Goal: Check status: Check status

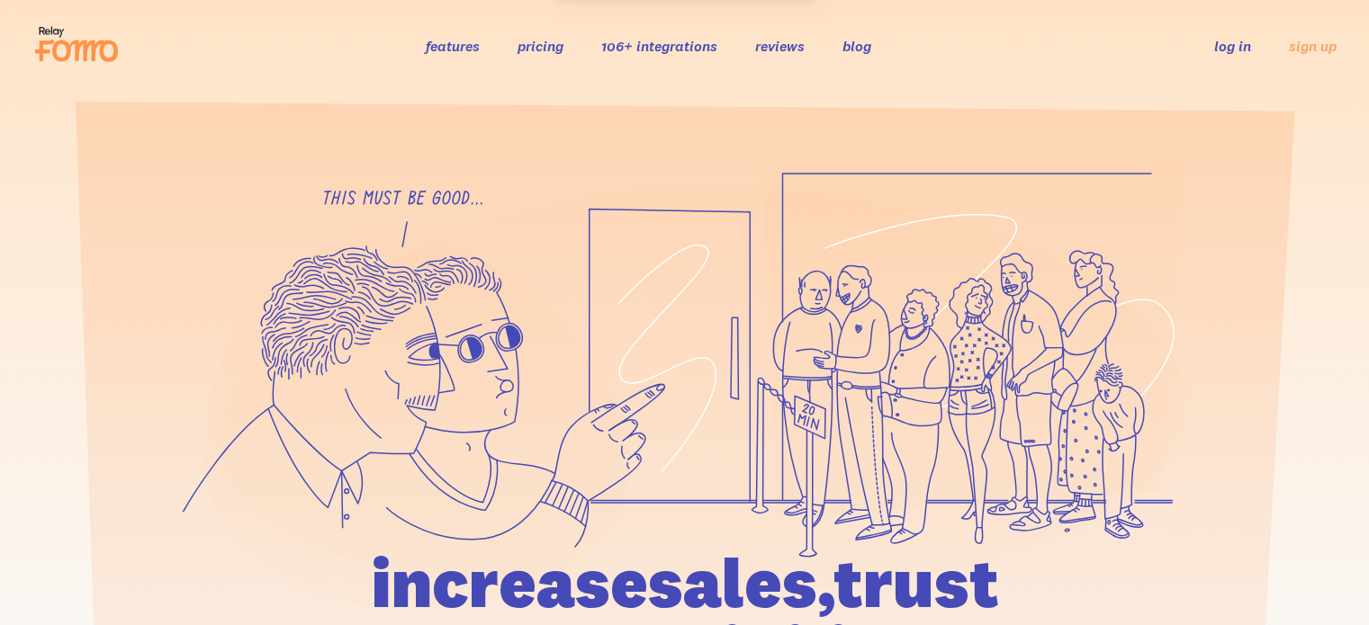
click at [1238, 44] on link "log in" at bounding box center [1232, 46] width 37 height 18
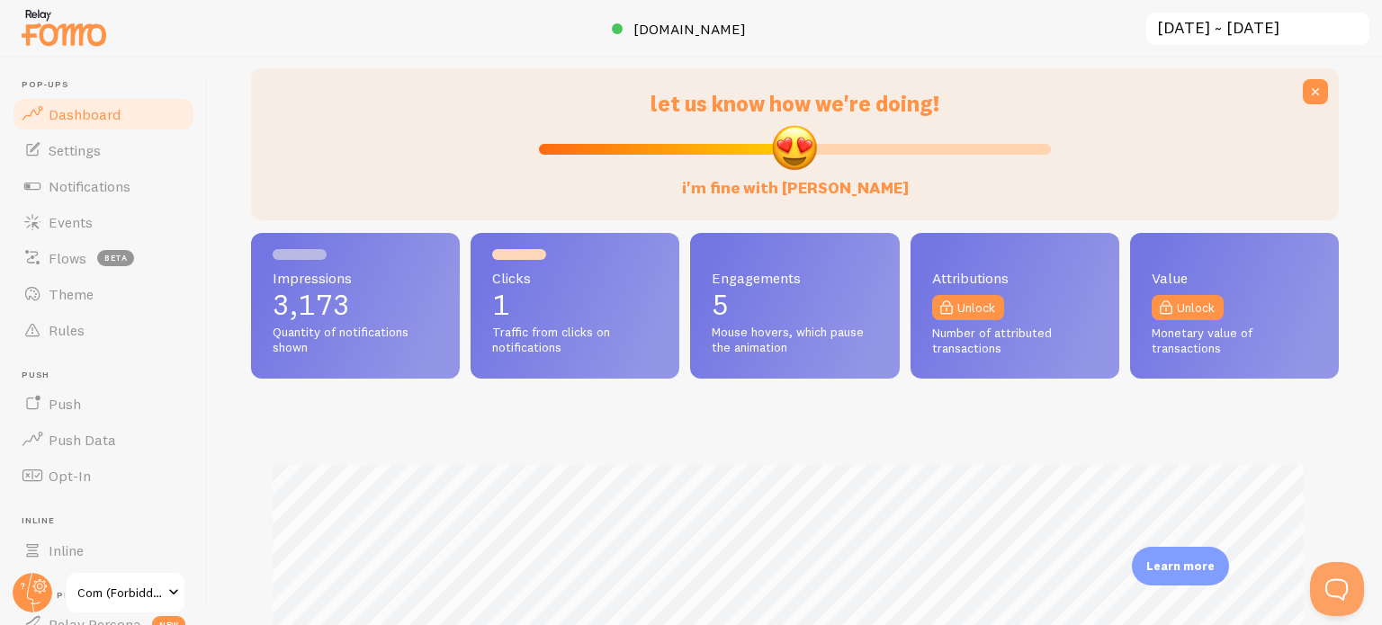
scroll to position [270, 0]
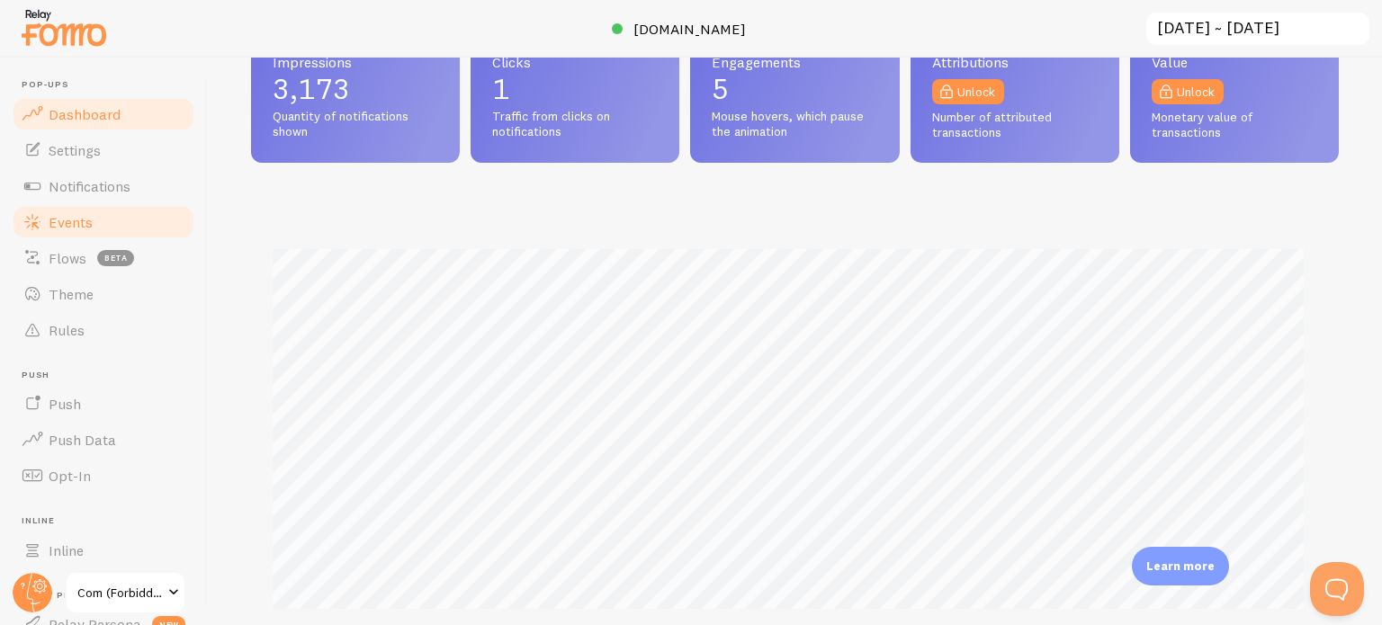
click at [106, 220] on link "Events" at bounding box center [103, 222] width 185 height 36
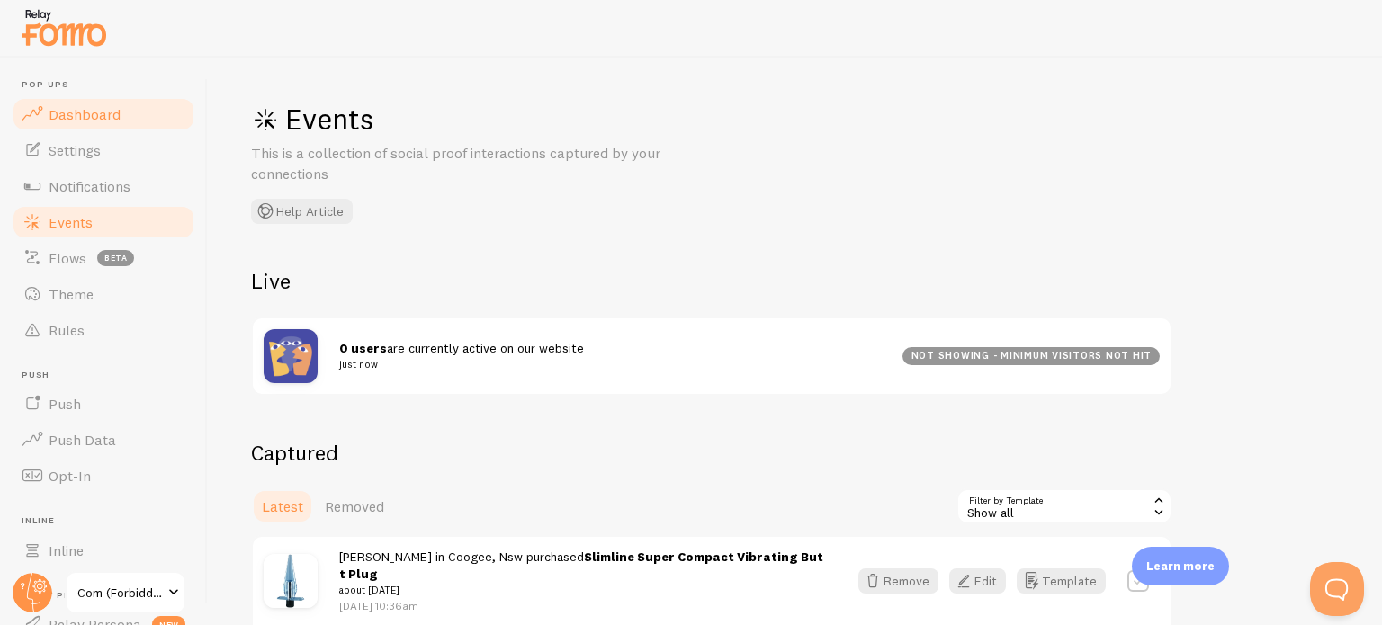
click at [120, 121] on link "Dashboard" at bounding box center [103, 114] width 185 height 36
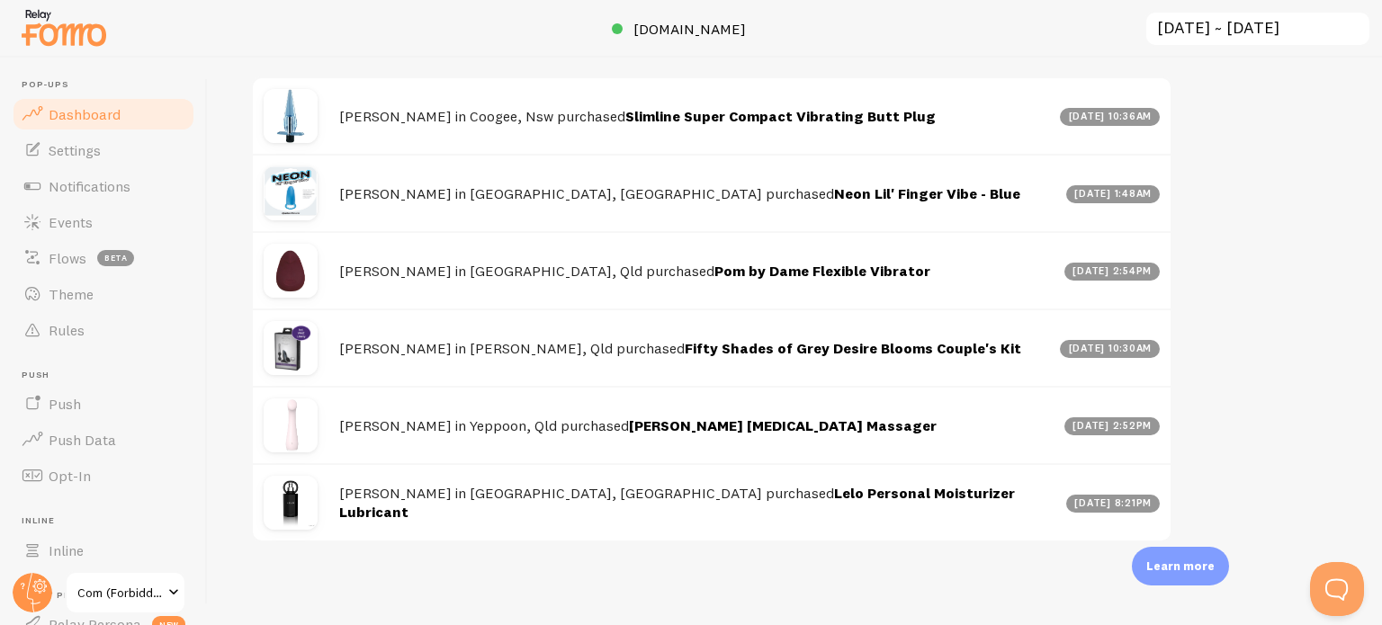
scroll to position [1102, 0]
drag, startPoint x: 799, startPoint y: 500, endPoint x: 560, endPoint y: 491, distance: 239.5
click at [548, 506] on h4 "Linda in Fairfield, Vic purchased Lelo Personal Moisturizer Lubricant" at bounding box center [697, 502] width 716 height 37
copy link "Lelo Personal Moisturizer Lubricant"
drag, startPoint x: 749, startPoint y: 421, endPoint x: 551, endPoint y: 423, distance: 198.0
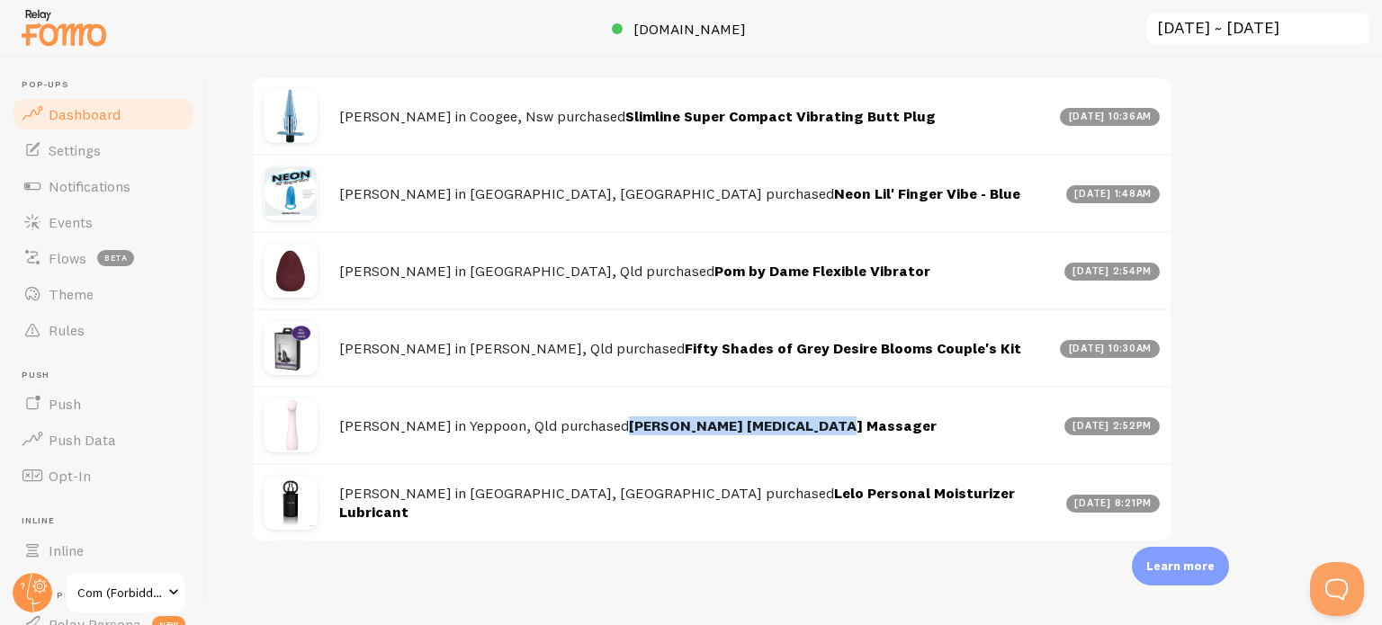
click at [551, 423] on h4 "Ellie in Yeppoon, Qld purchased Alulah Lila G-spot Massager" at bounding box center [696, 426] width 715 height 19
copy link "Alulah Lila G-spot Massager"
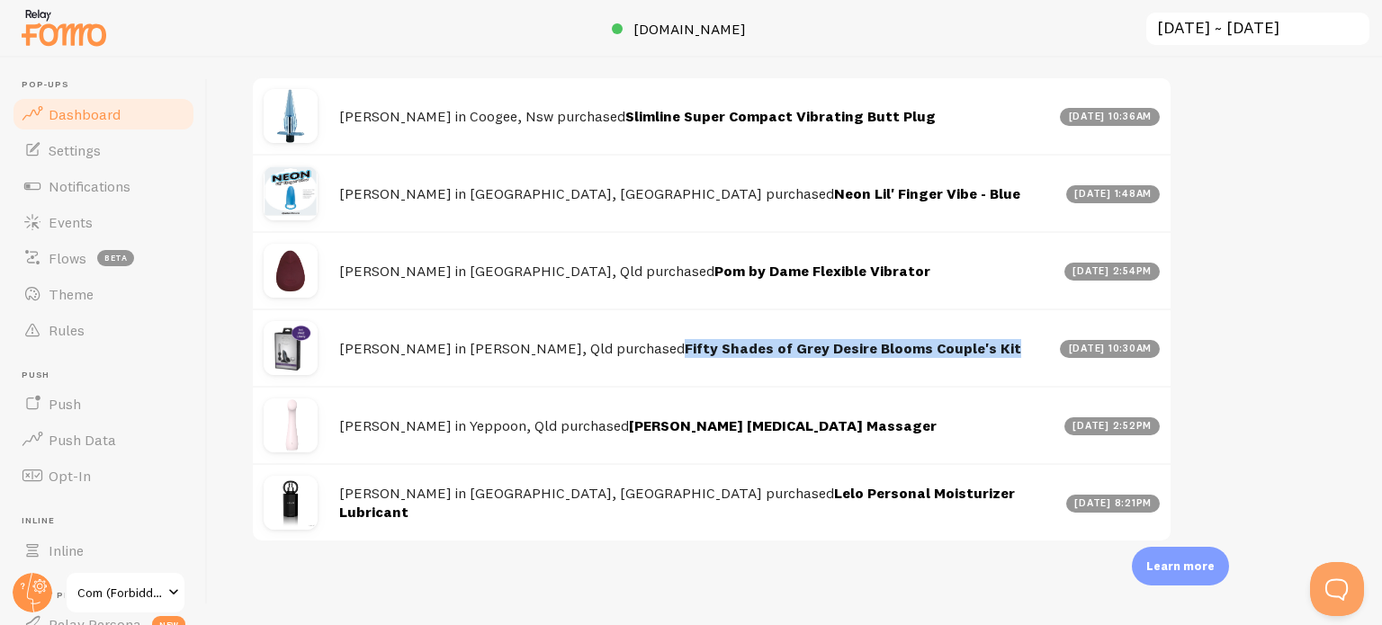
drag, startPoint x: 890, startPoint y: 341, endPoint x: 562, endPoint y: 337, distance: 328.5
click at [562, 339] on h4 "Jason in Mansfield, Qld purchased Fifty Shades of Grey Desire Blooms Couple's K…" at bounding box center [694, 348] width 710 height 19
copy link "Fifty Shades of Grey Desire Blooms Couple's Kit"
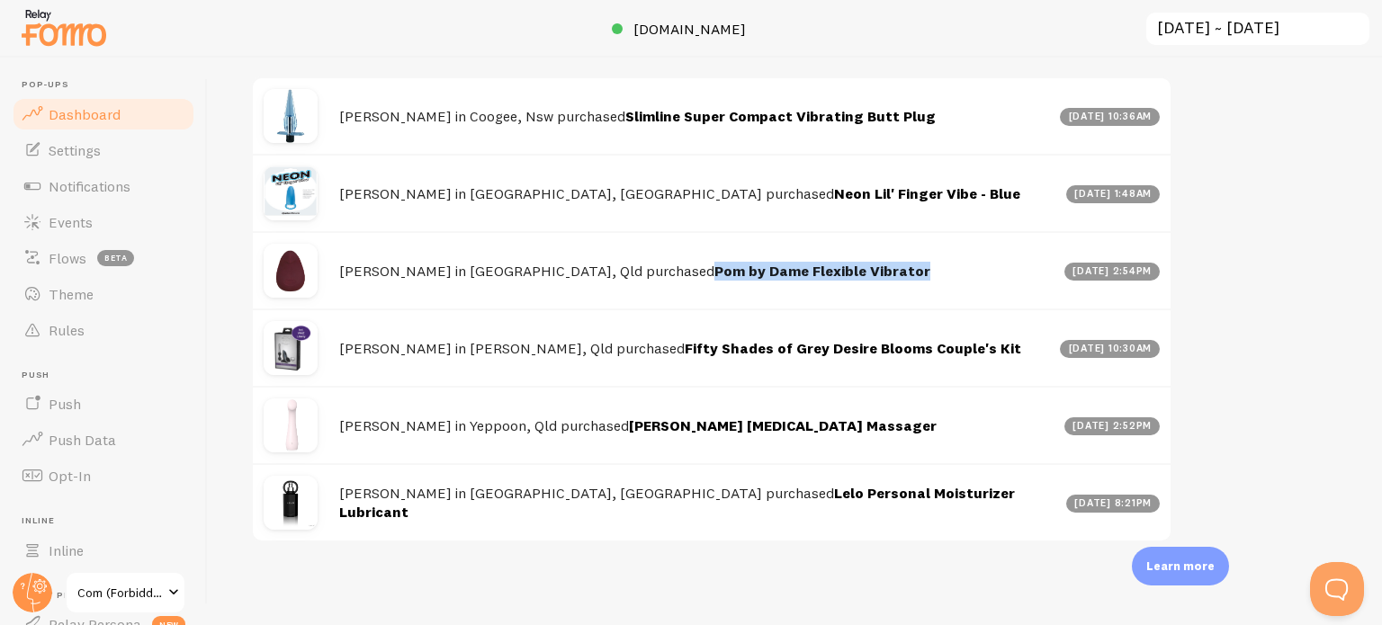
drag, startPoint x: 758, startPoint y: 266, endPoint x: 535, endPoint y: 269, distance: 222.3
click at [535, 269] on h4 "Holly in Tugun, Qld purchased Pom by Dame Flexible Vibrator" at bounding box center [696, 271] width 715 height 19
copy link "Pom by Dame Flexible Vibrator"
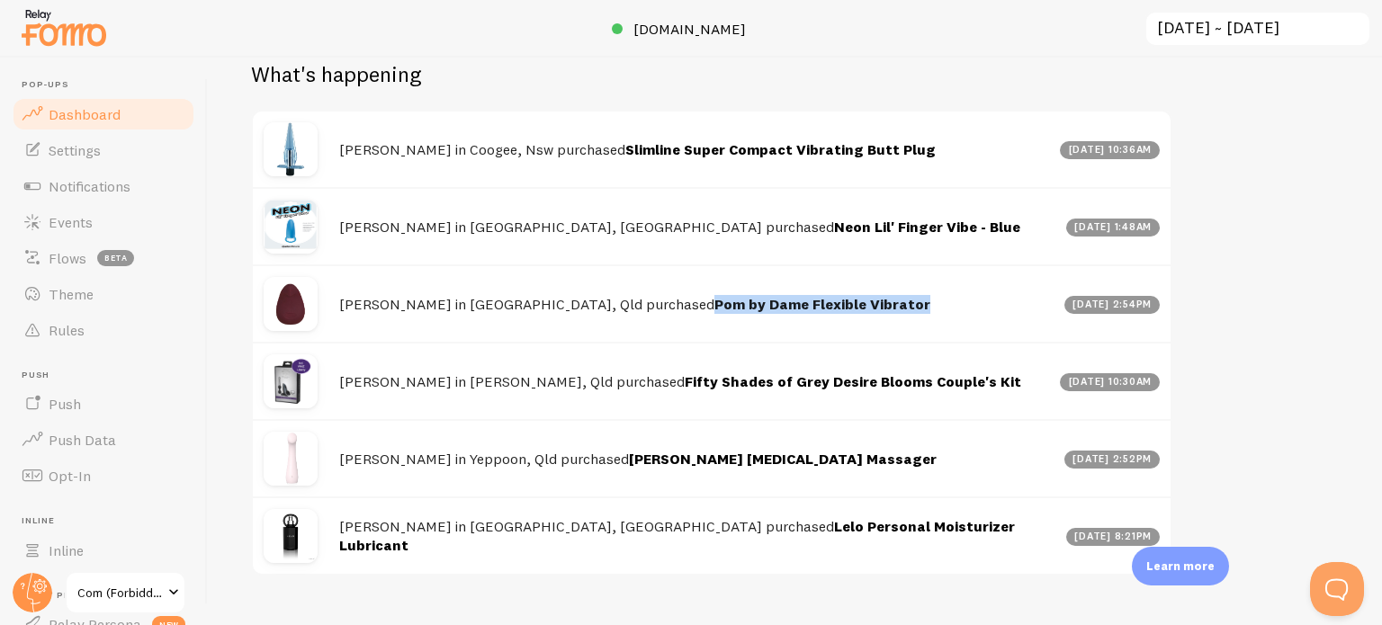
scroll to position [1012, 0]
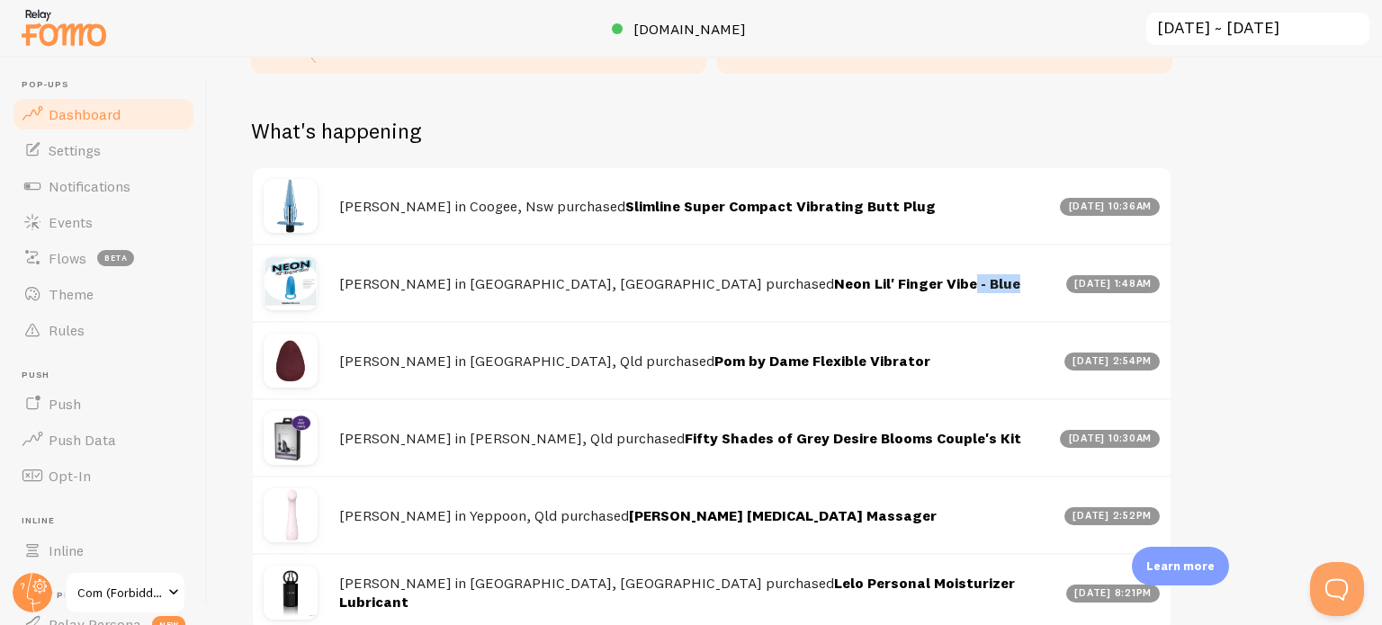
drag, startPoint x: 765, startPoint y: 280, endPoint x: 758, endPoint y: 265, distance: 16.1
click at [702, 279] on h4 "Philip in Greensboro, Nc purchased Neon Lil' Finger Vibe - Blue" at bounding box center [697, 283] width 716 height 19
drag, startPoint x: 850, startPoint y: 203, endPoint x: 551, endPoint y: 196, distance: 299.8
click at [551, 197] on h4 "Adam in Coogee, Nsw purchased Slimline Super Compact Vibrating Butt Plug" at bounding box center [694, 206] width 710 height 19
copy link "Slimline Super Compact Vibrating Butt Plug"
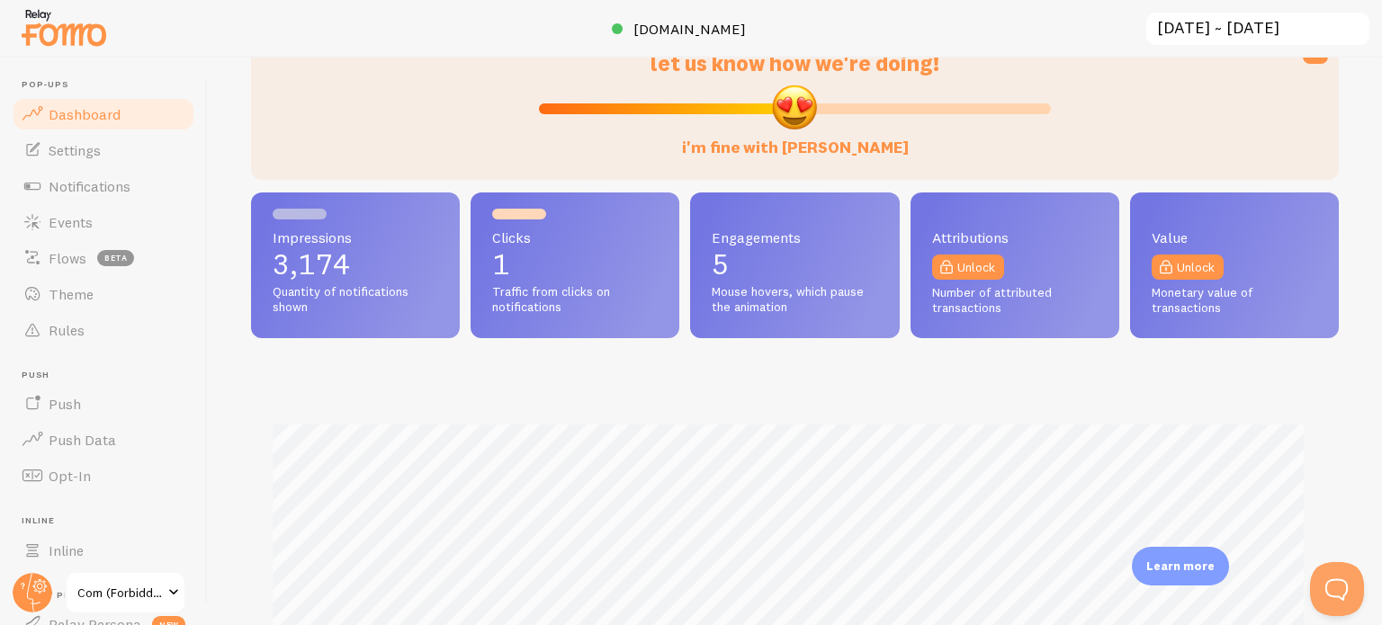
scroll to position [22, 0]
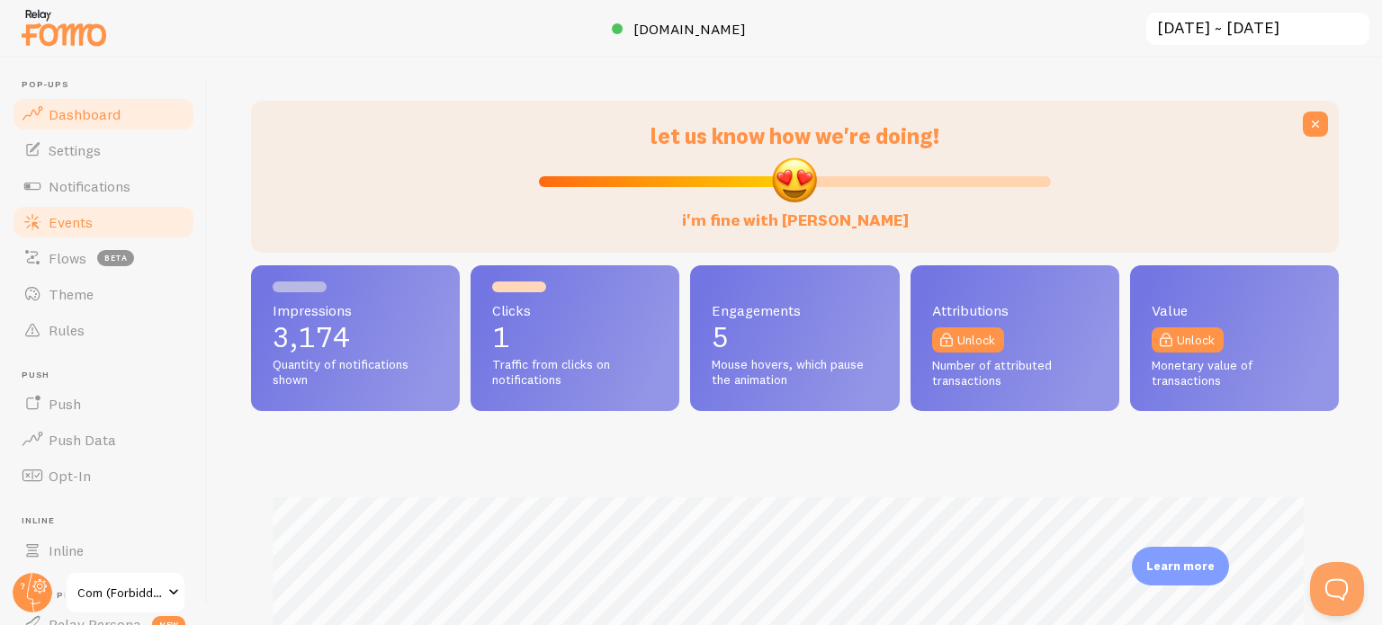
click at [84, 226] on span "Events" at bounding box center [71, 222] width 44 height 18
